Goal: Transaction & Acquisition: Purchase product/service

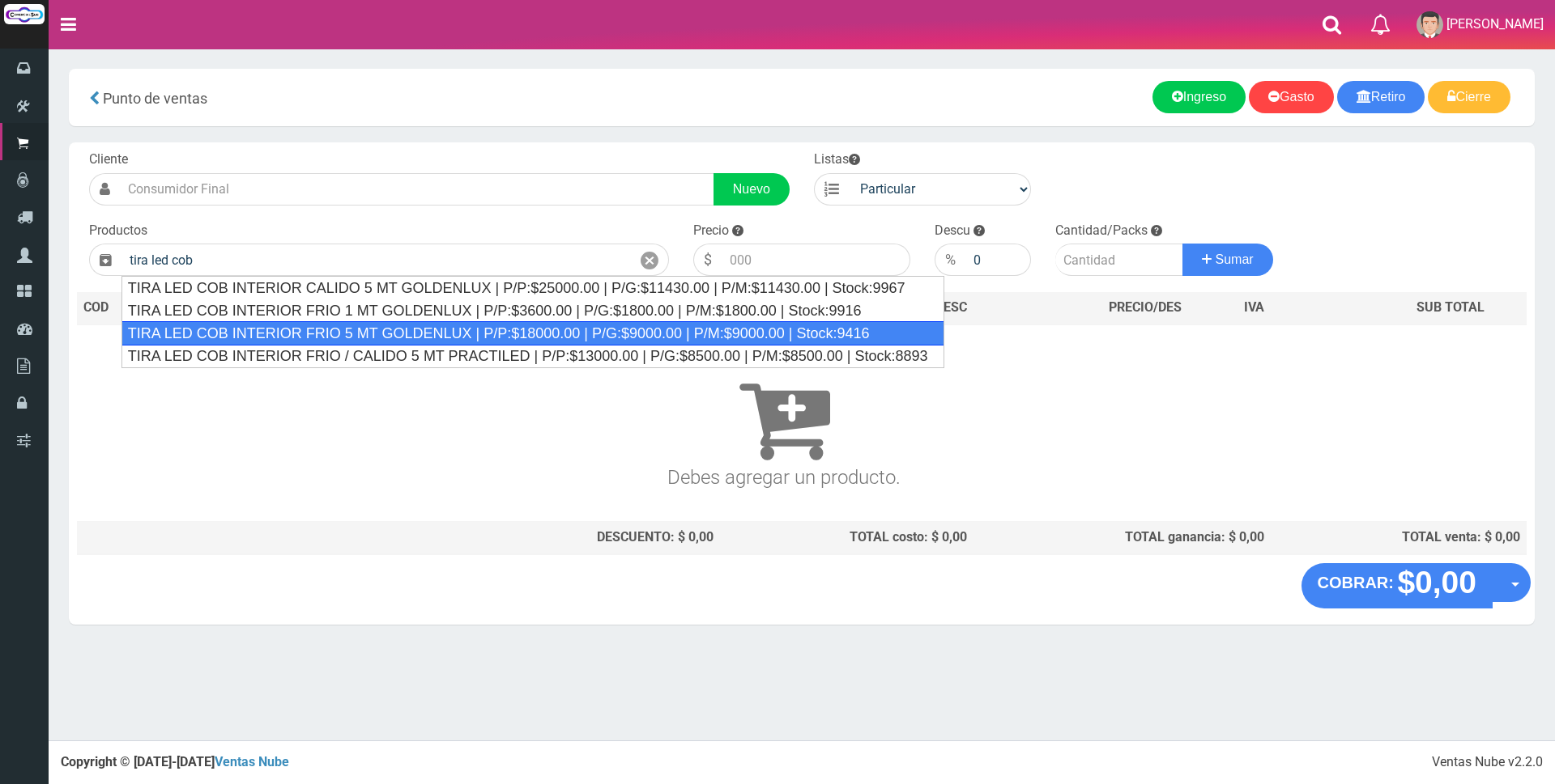
click at [394, 333] on div "TIRA LED COB INTERIOR FRIO 5 MT GOLDENLUX | P/P:$18000.00 | P/G:$9000.00 | P/M:…" at bounding box center [532, 333] width 823 height 24
type input "TIRA LED COB INTERIOR FRIO 5 MT GOLDENLUX | P/P:$18000.00 | P/G:$9000.00 | P/M:…"
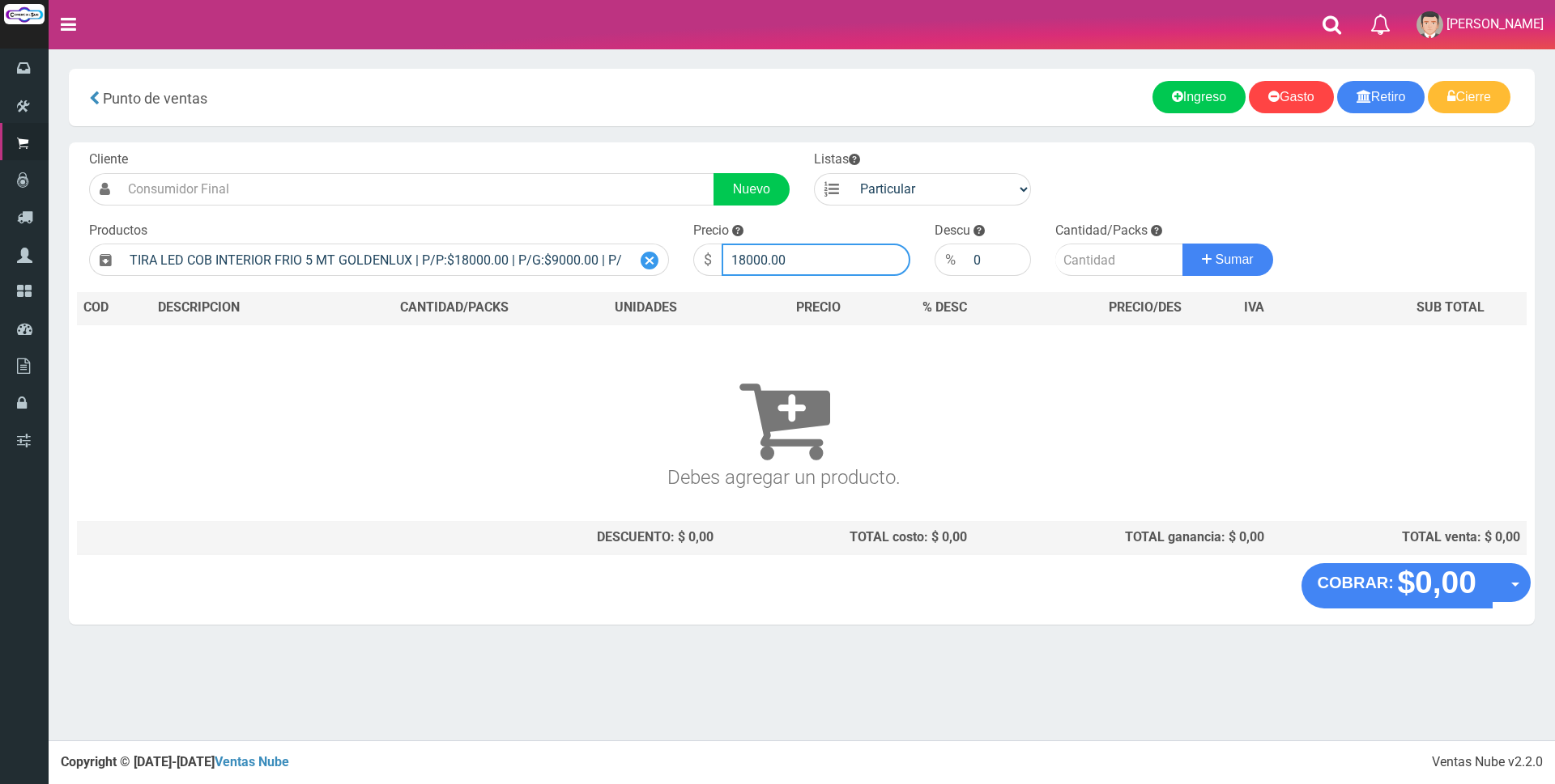
drag, startPoint x: 854, startPoint y: 255, endPoint x: 647, endPoint y: 265, distance: 207.2
click at [650, 150] on form "Cliente Nuevo Listas Particular Gremio Mayoristas" at bounding box center [802, 150] width 1449 height 0
type input "22000"
type input "1"
click at [1182, 244] on button "Sumar" at bounding box center [1227, 260] width 90 height 33
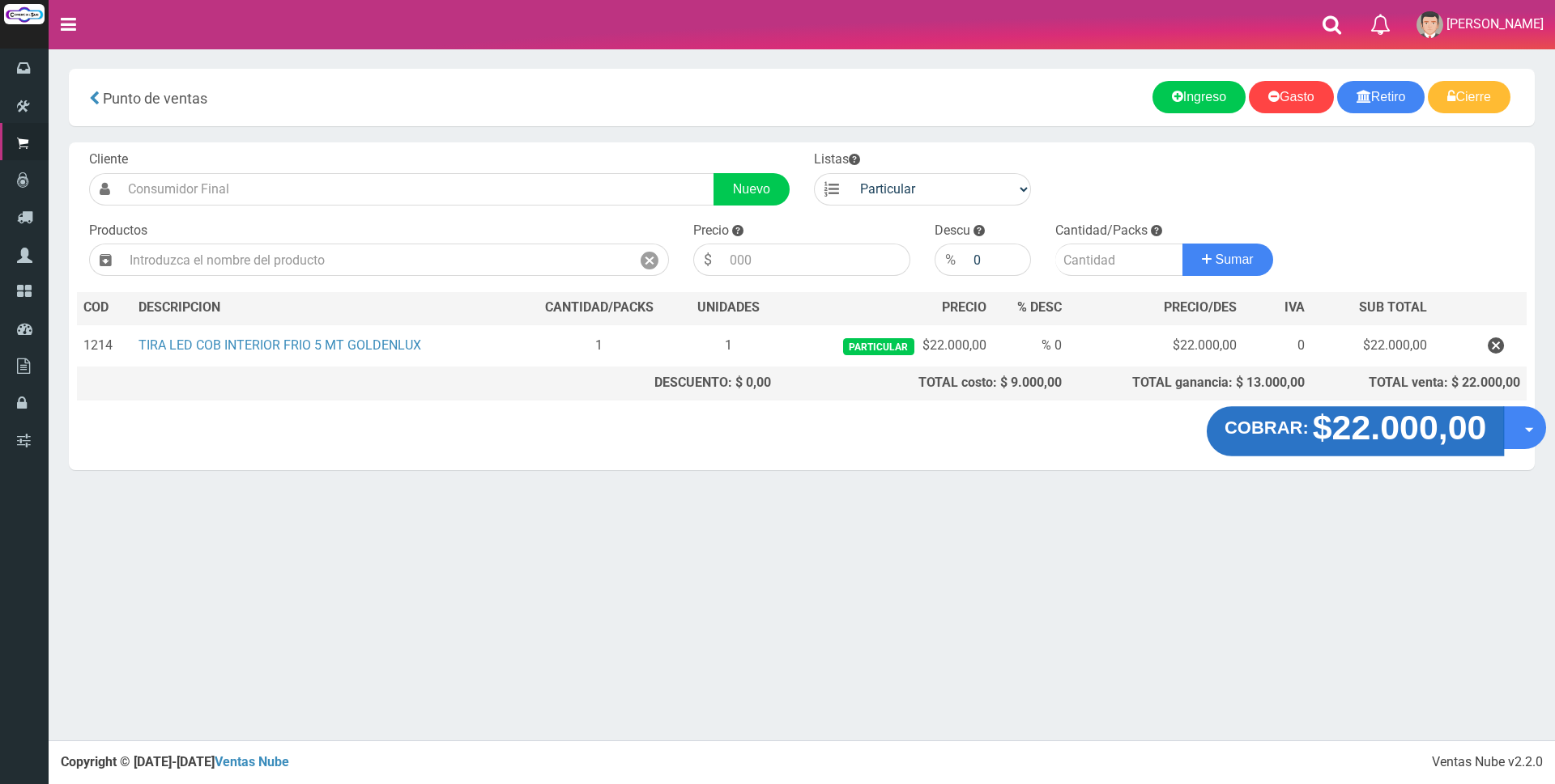
click at [1354, 419] on strong "$22.000,00" at bounding box center [1400, 428] width 174 height 38
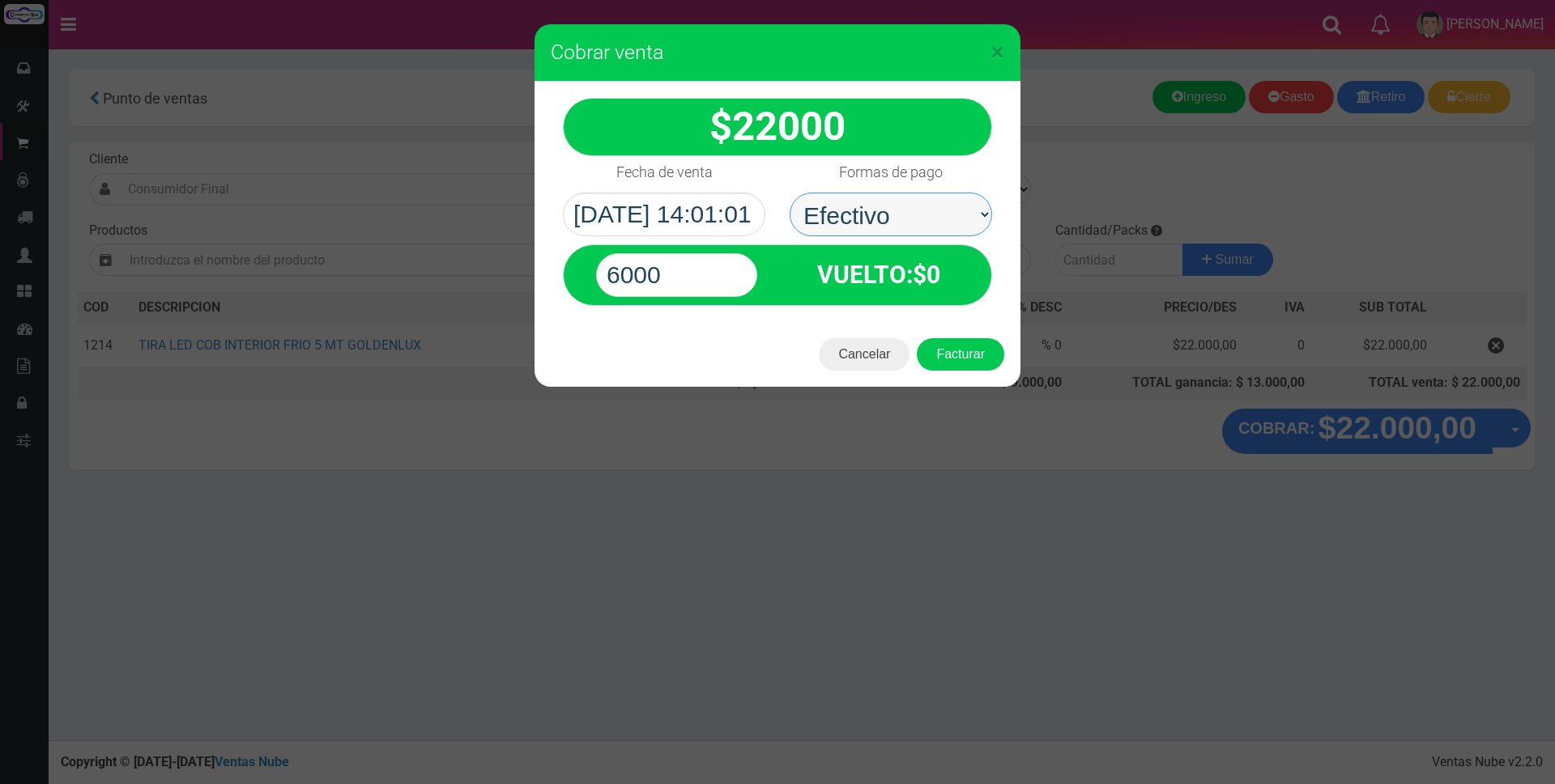
click at [912, 205] on select "Seleccionar Efectivo Tarjeta de Crédito Depósito Débito" at bounding box center [890, 215] width 203 height 44
select select "Tarjeta de Crédito"
click at [789, 193] on select "Seleccionar Efectivo Tarjeta de Crédito Depósito Débito" at bounding box center [890, 215] width 203 height 44
drag, startPoint x: 670, startPoint y: 269, endPoint x: 377, endPoint y: 290, distance: 293.8
click at [404, 290] on div "× Cobrar venta 22000" at bounding box center [777, 392] width 1555 height 784
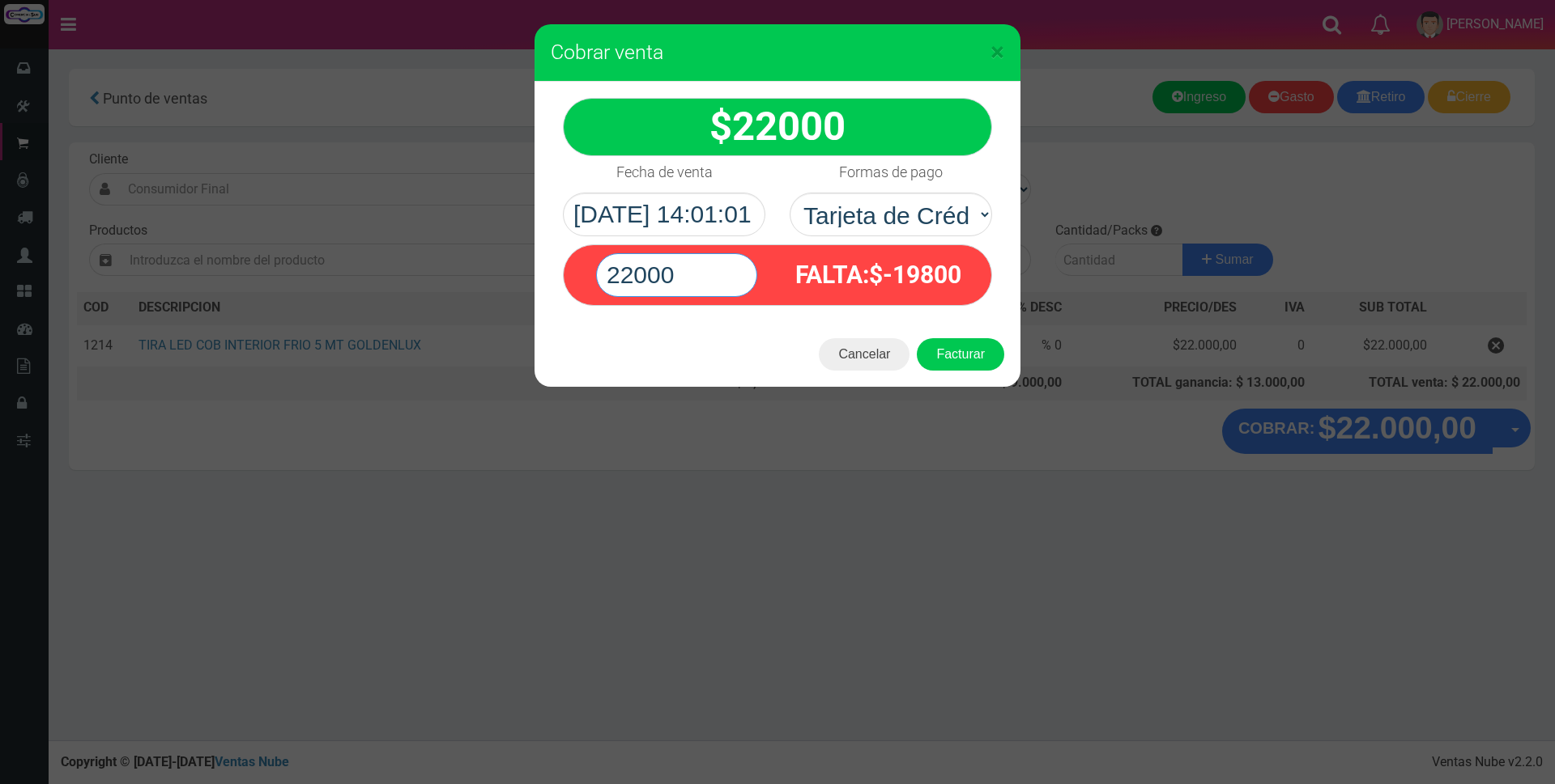
type input "22000"
click at [916, 338] on button "Facturar" at bounding box center [959, 355] width 87 height 33
